Goal: Task Accomplishment & Management: Manage account settings

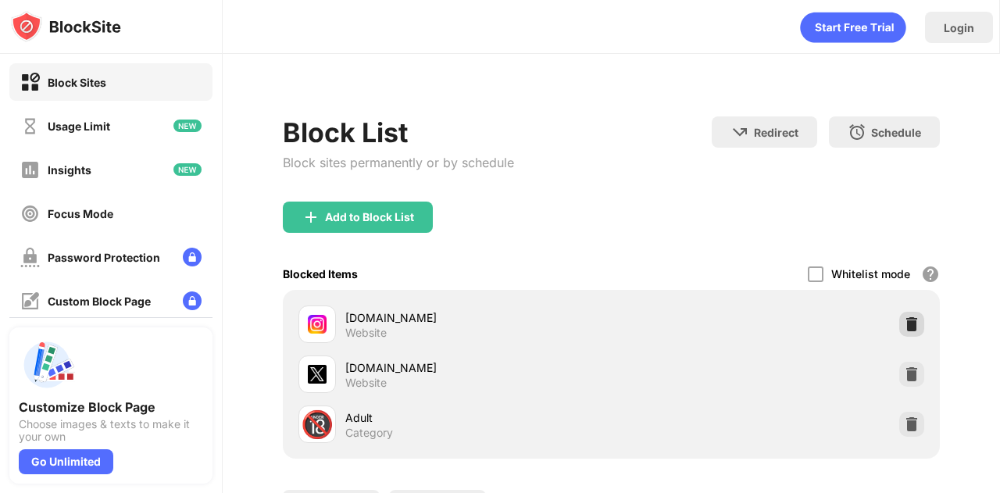
click at [904, 317] on img at bounding box center [912, 324] width 16 height 16
